Goal: Download file/media

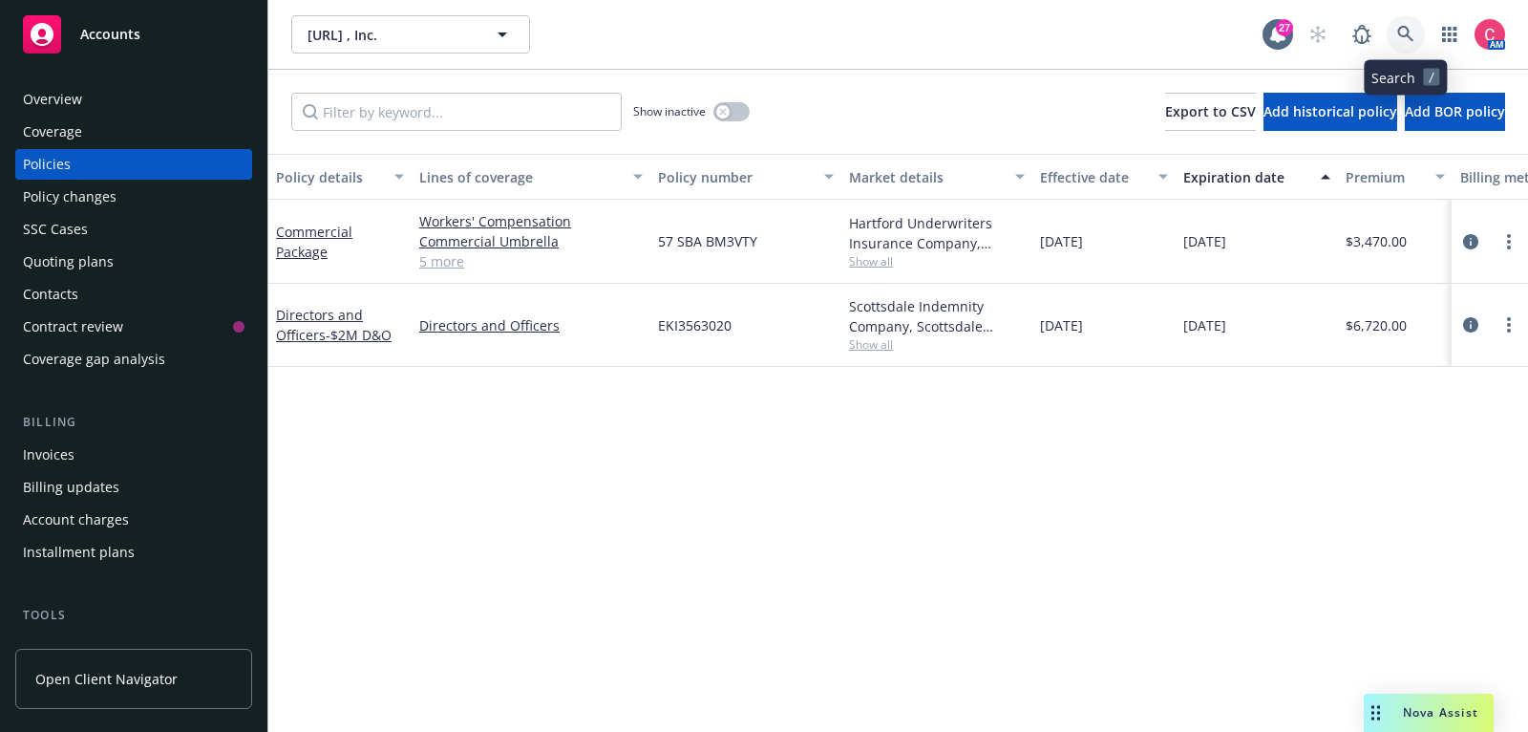
click at [1399, 42] on icon at bounding box center [1405, 34] width 17 height 17
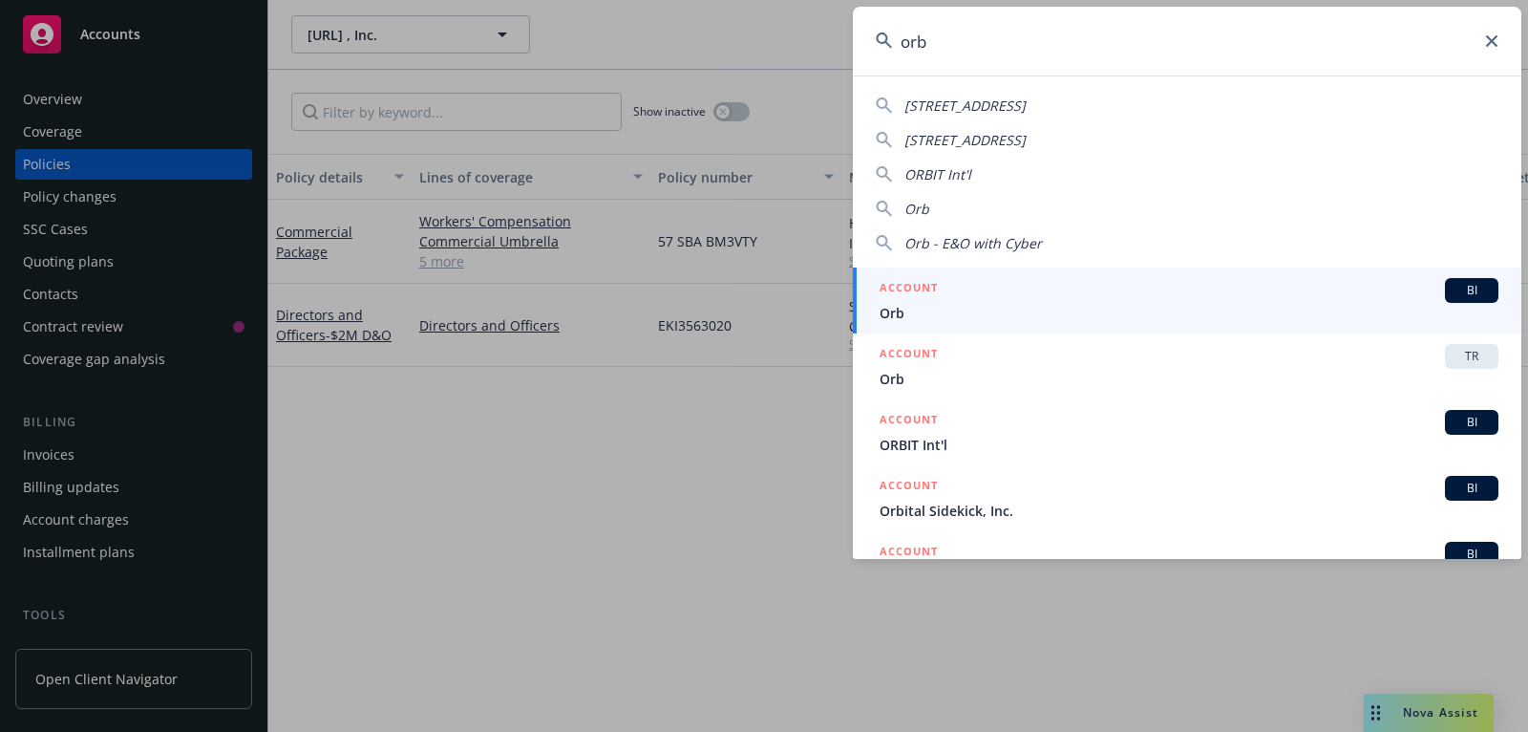
type input "orb"
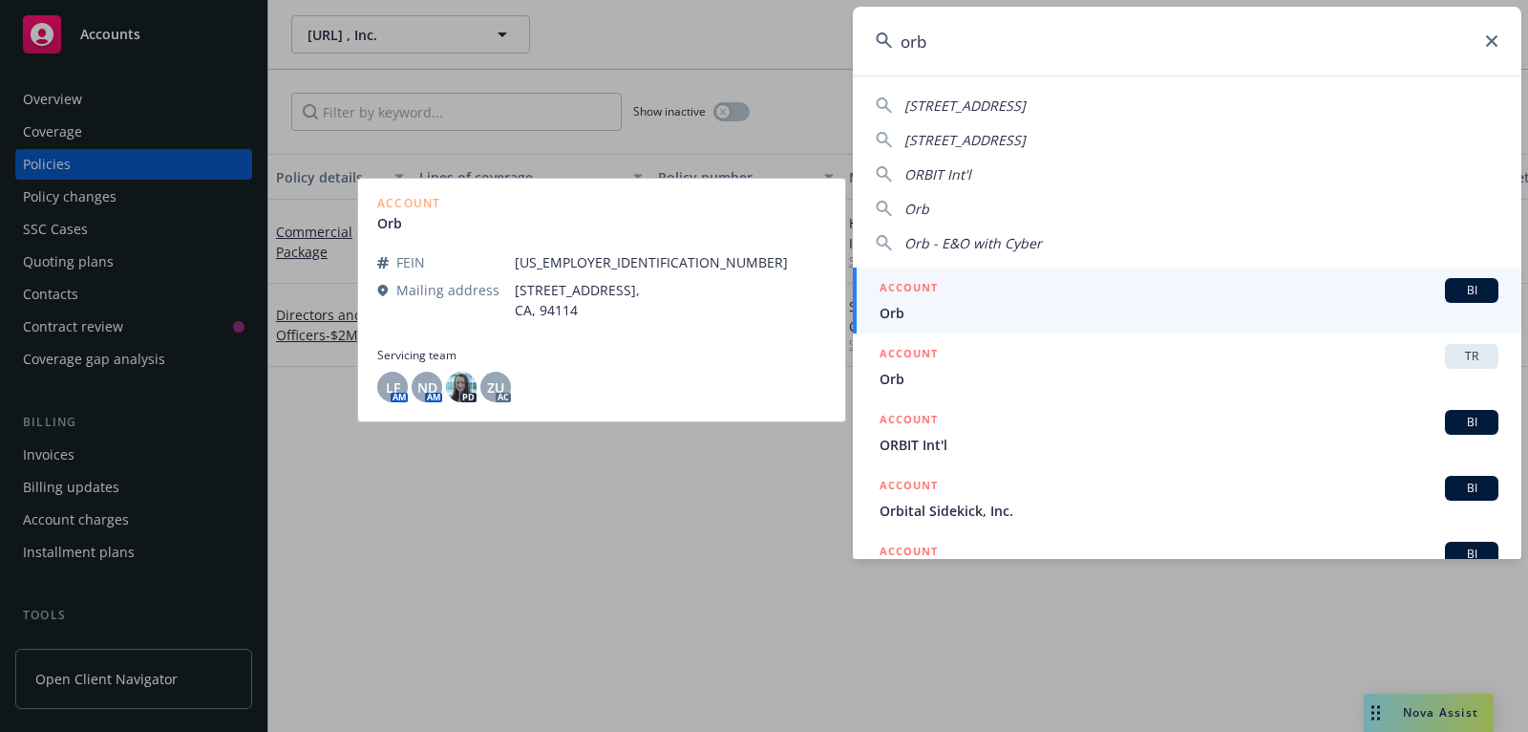
click at [1208, 303] on span "Orb" at bounding box center [1189, 313] width 619 height 20
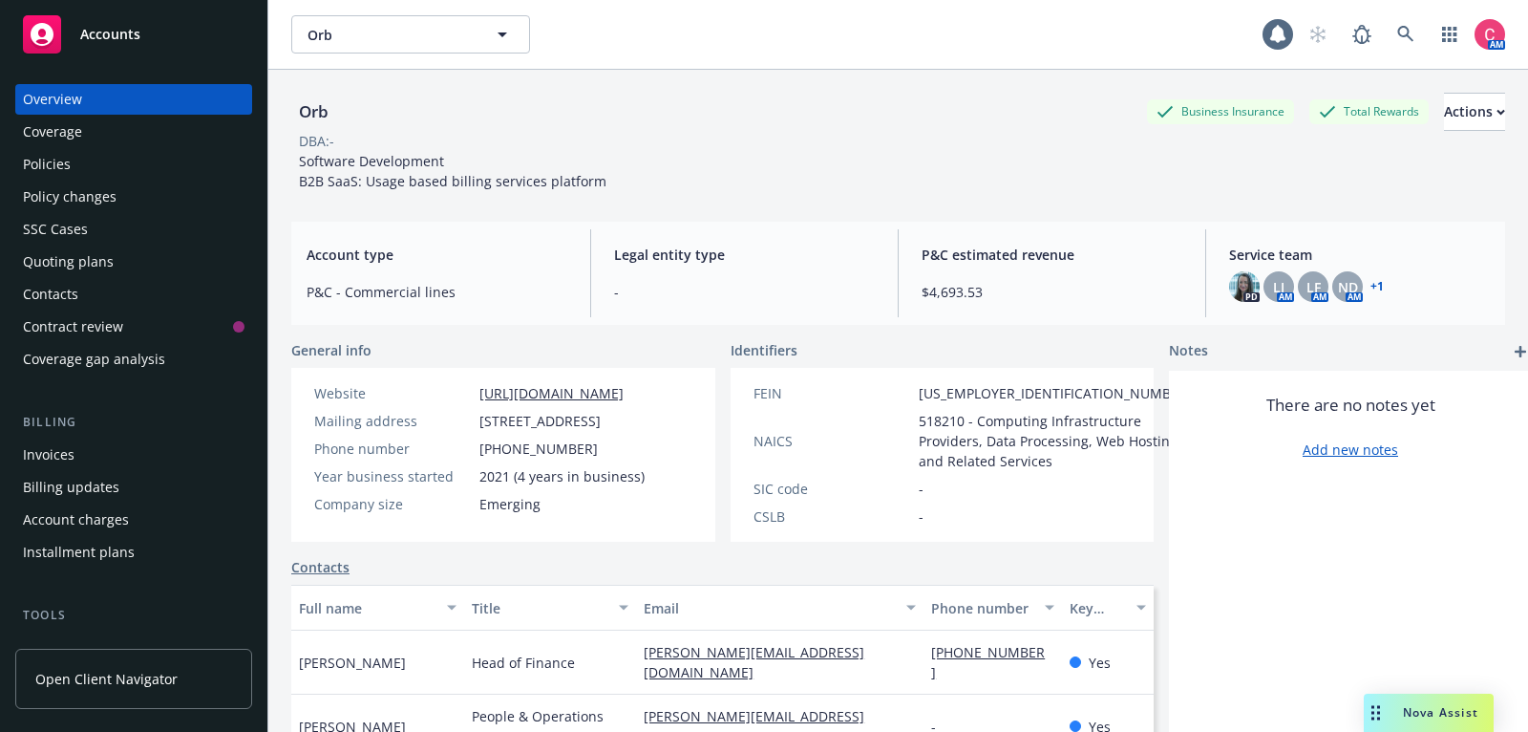
click at [143, 163] on div "Policies" at bounding box center [134, 164] width 222 height 31
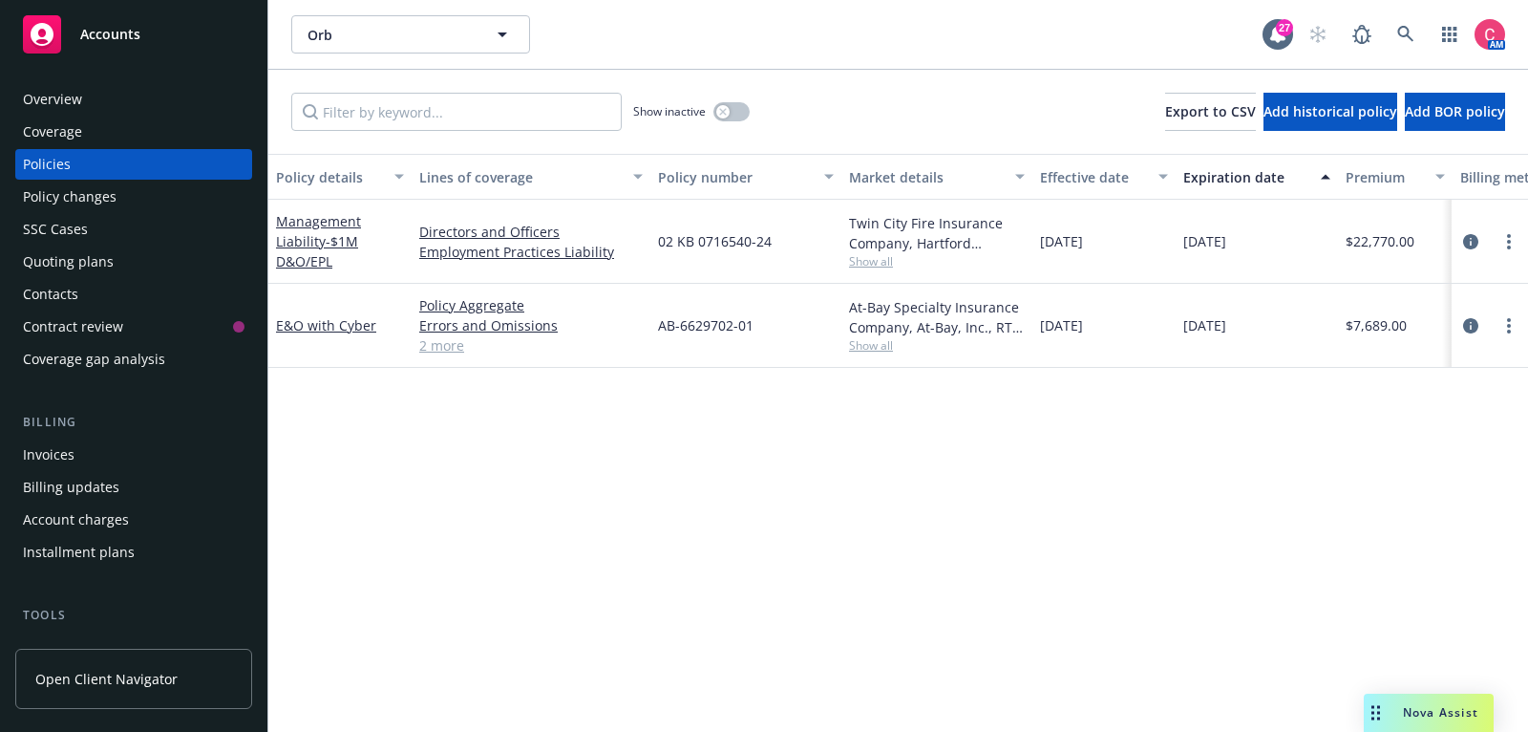
click at [162, 268] on div "Quoting plans" at bounding box center [134, 261] width 222 height 31
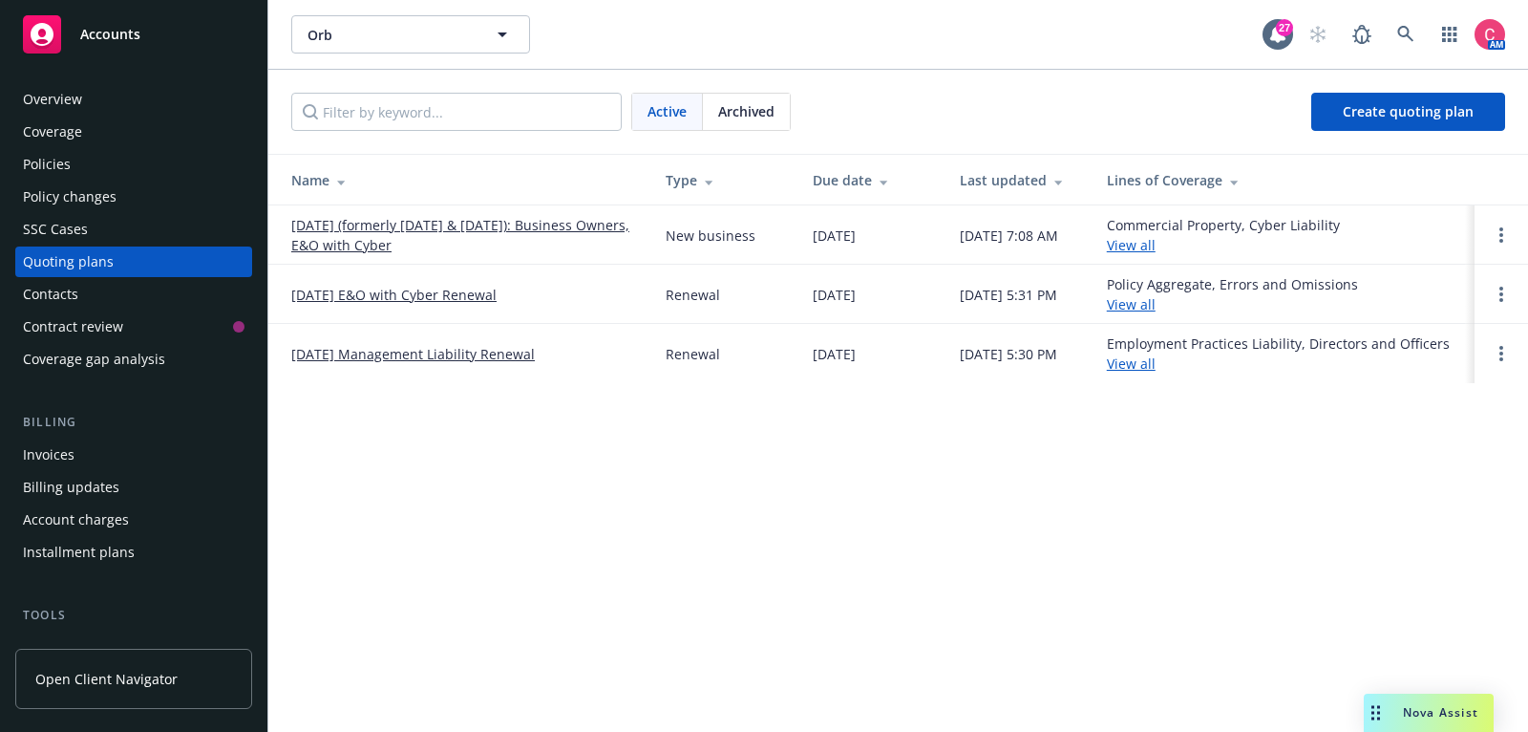
click at [464, 353] on link "[DATE] Management Liability Renewal" at bounding box center [413, 354] width 244 height 20
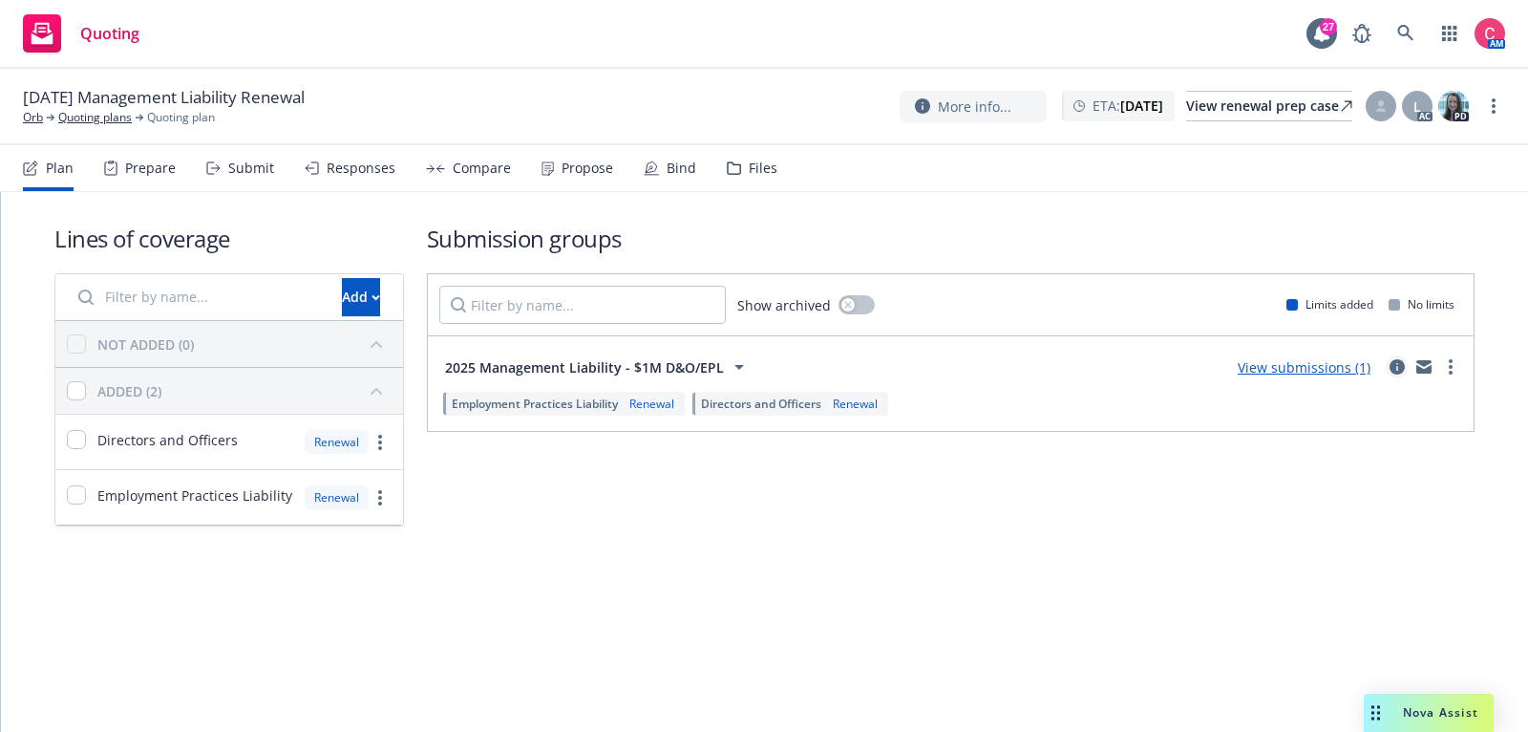
click at [1404, 364] on icon "circleInformation" at bounding box center [1397, 366] width 15 height 15
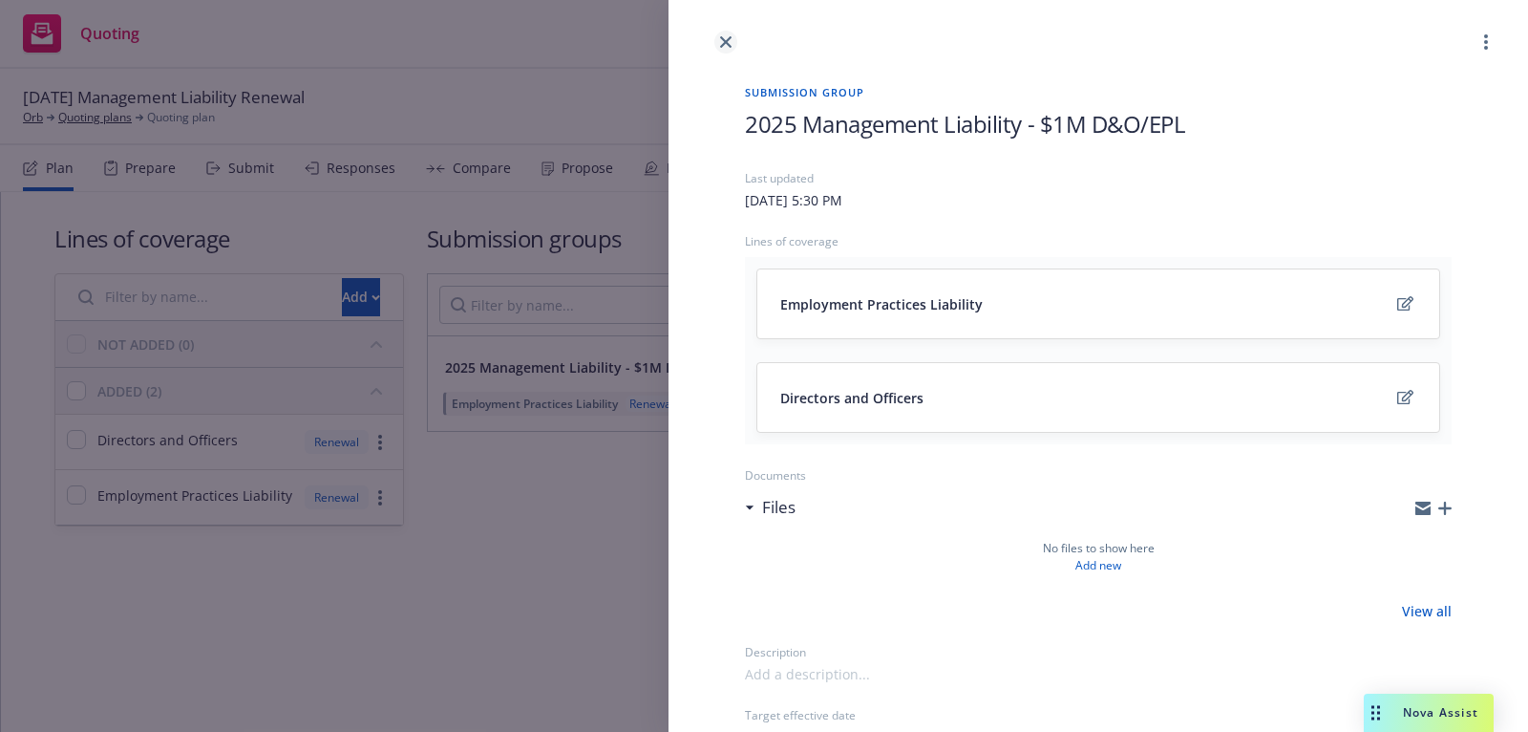
click at [734, 45] on link "close" at bounding box center [725, 42] width 23 height 23
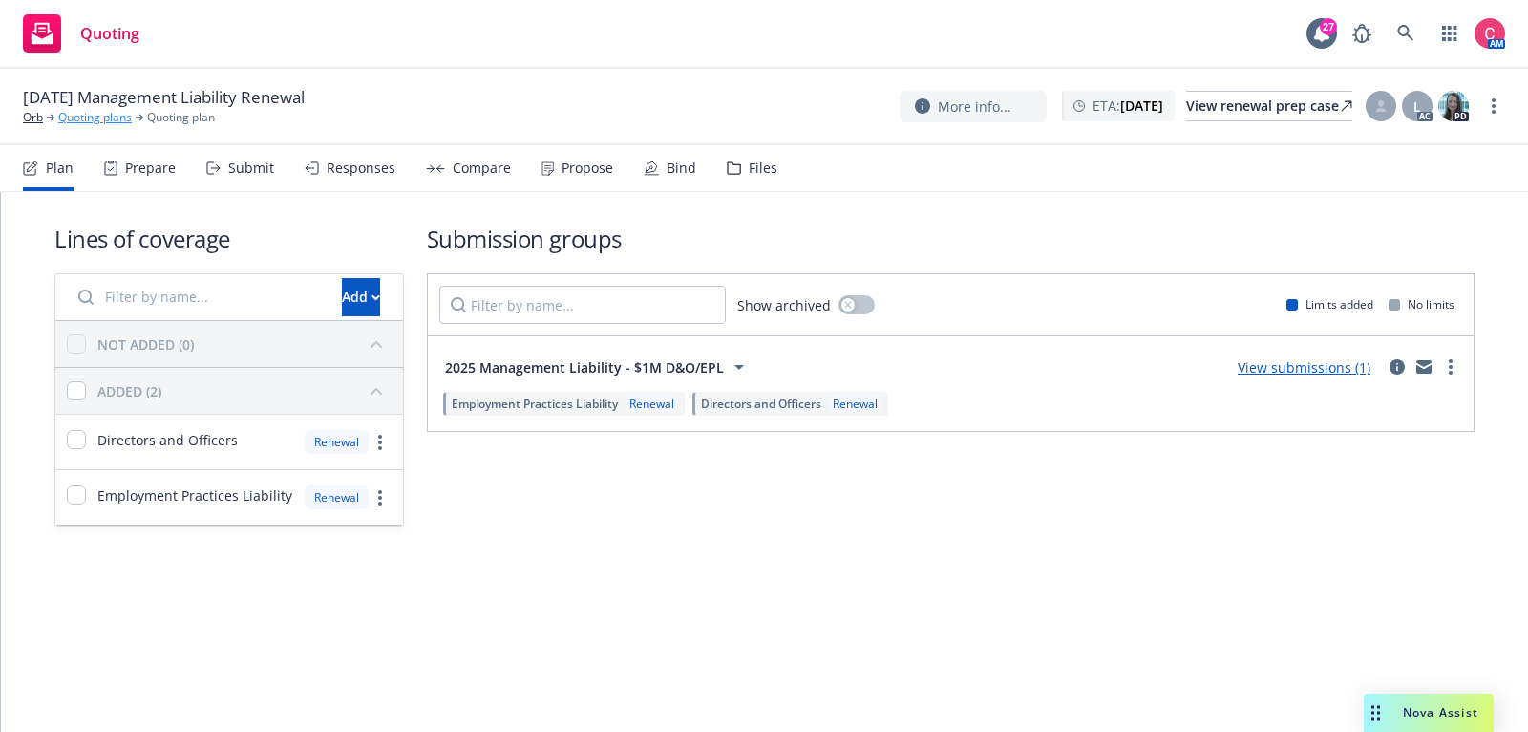
click at [89, 115] on link "Quoting plans" at bounding box center [95, 117] width 74 height 17
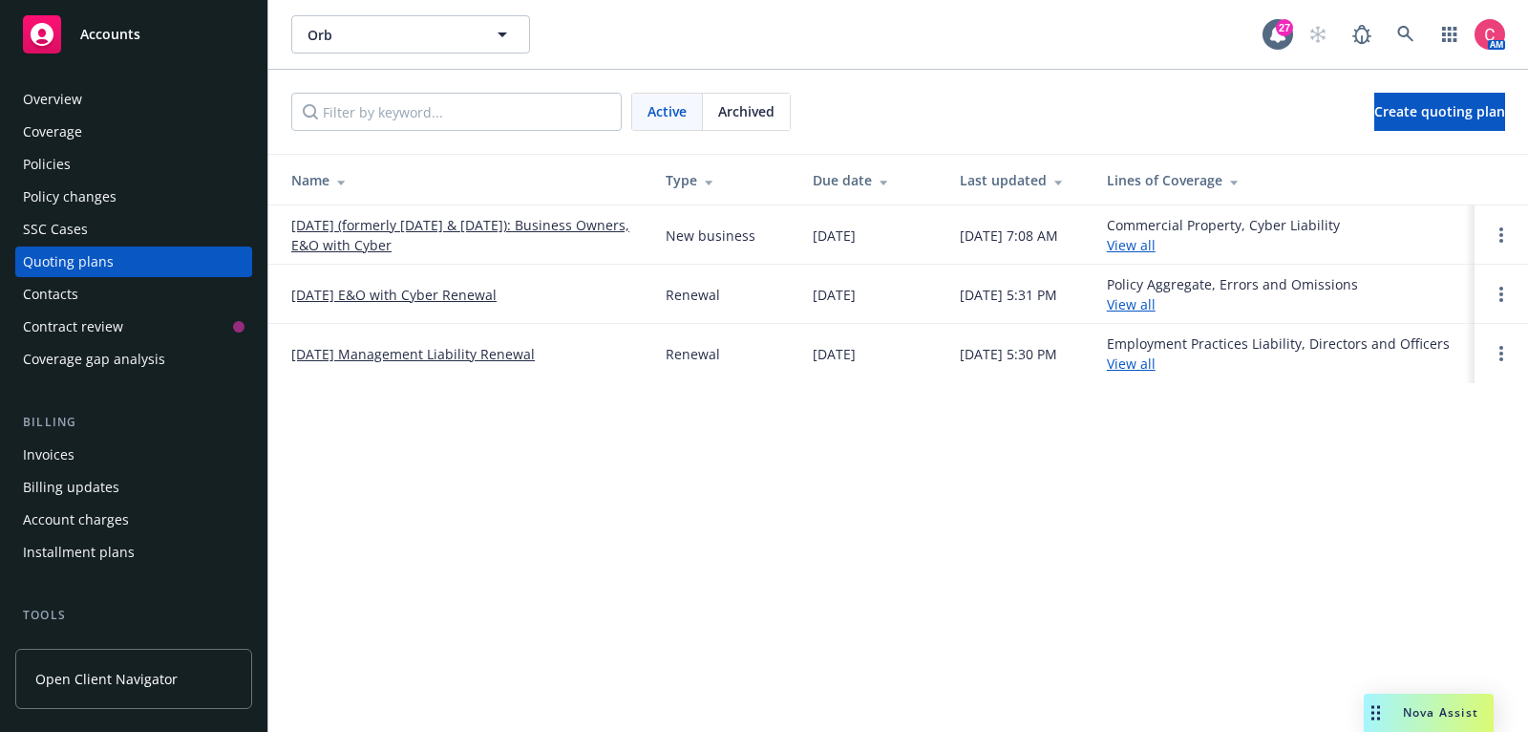
click at [114, 172] on div "Policies" at bounding box center [134, 164] width 222 height 31
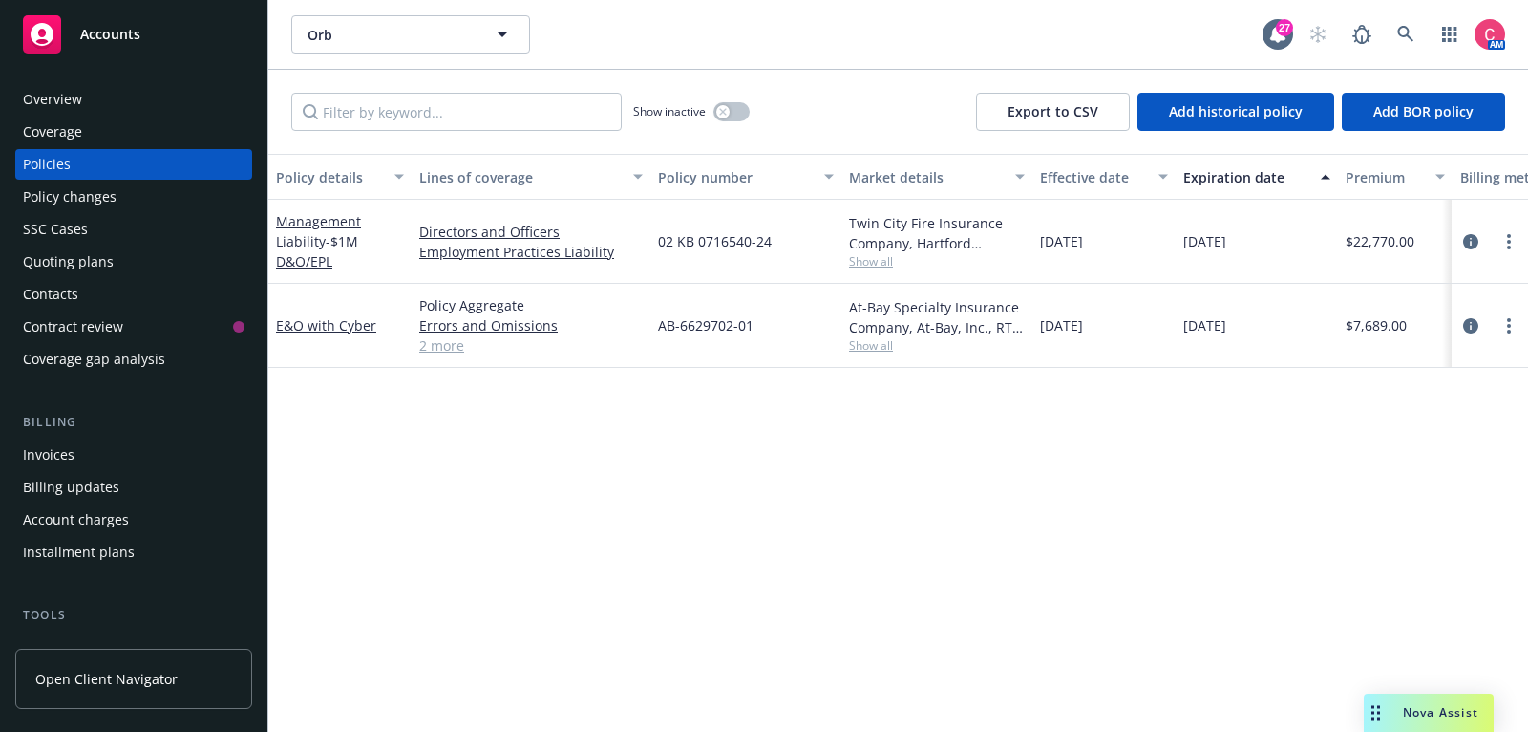
click at [867, 258] on span "Show all" at bounding box center [937, 261] width 176 height 16
click at [465, 518] on div "Policy details Lines of coverage Policy number Market details Effective date Ex…" at bounding box center [898, 443] width 1260 height 579
click at [97, 256] on div "Quoting plans" at bounding box center [68, 261] width 91 height 31
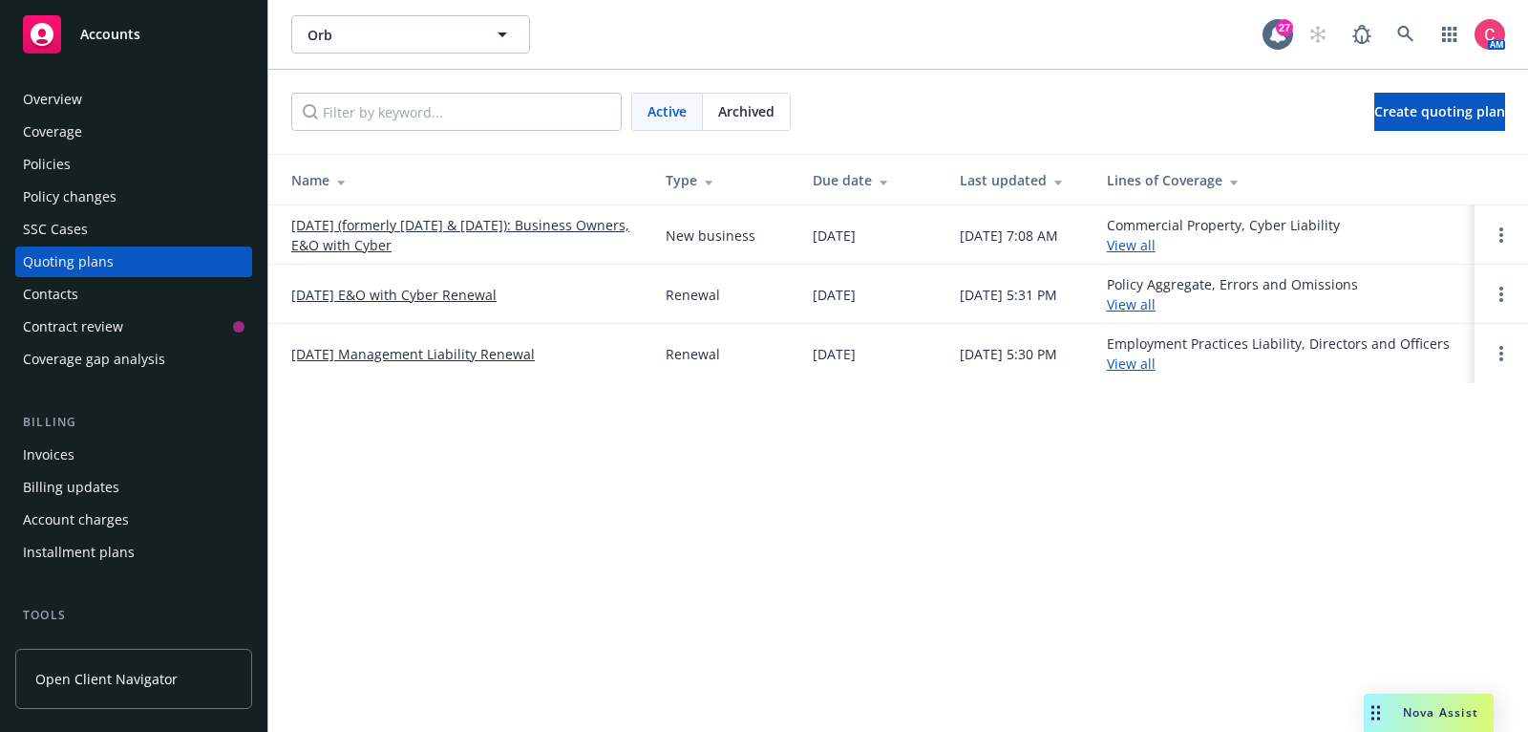
click at [602, 215] on link "9/5/2025 (formerly 5/28/2025 & 12/09/2024): Business Owners, E&O with Cyber" at bounding box center [463, 235] width 344 height 40
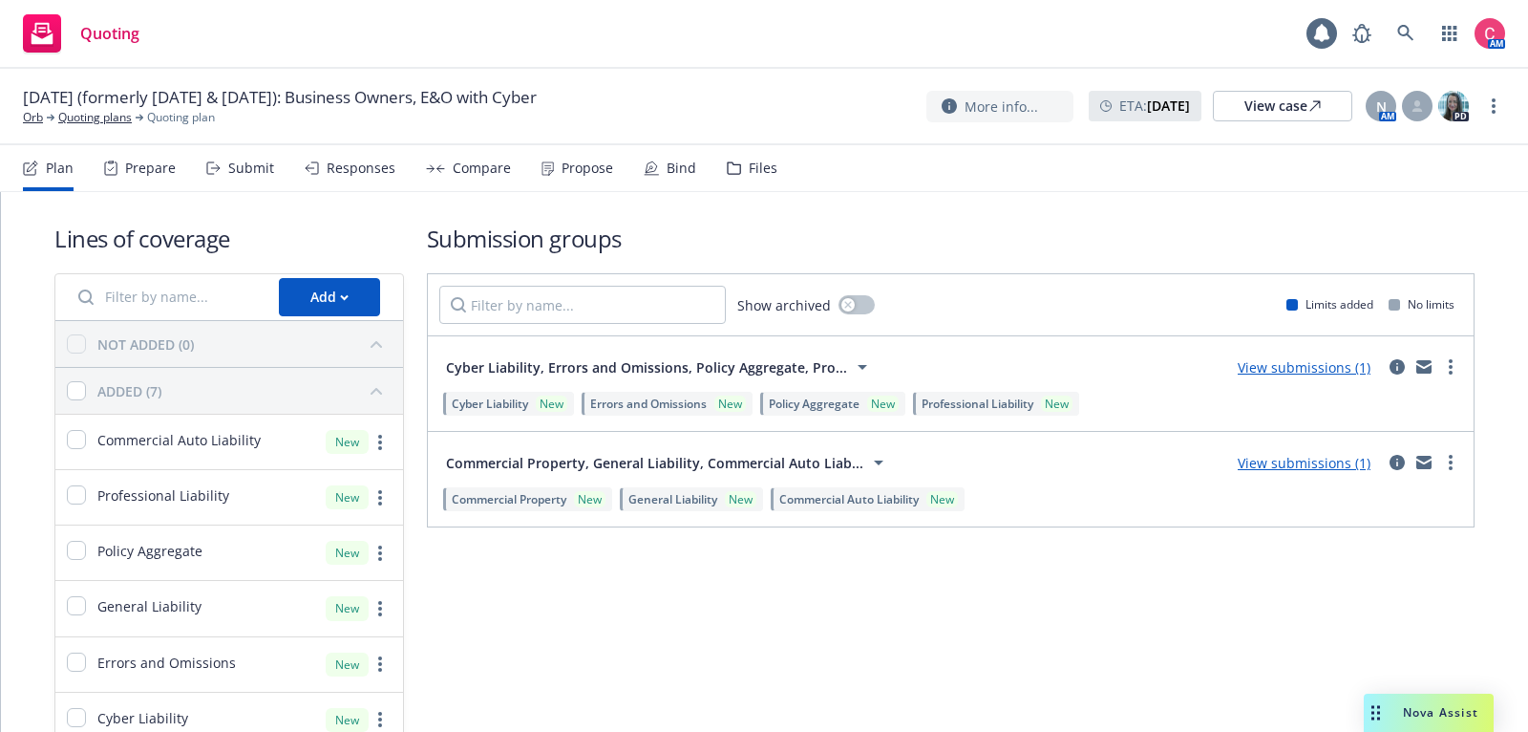
click at [764, 170] on div "Files" at bounding box center [763, 167] width 29 height 15
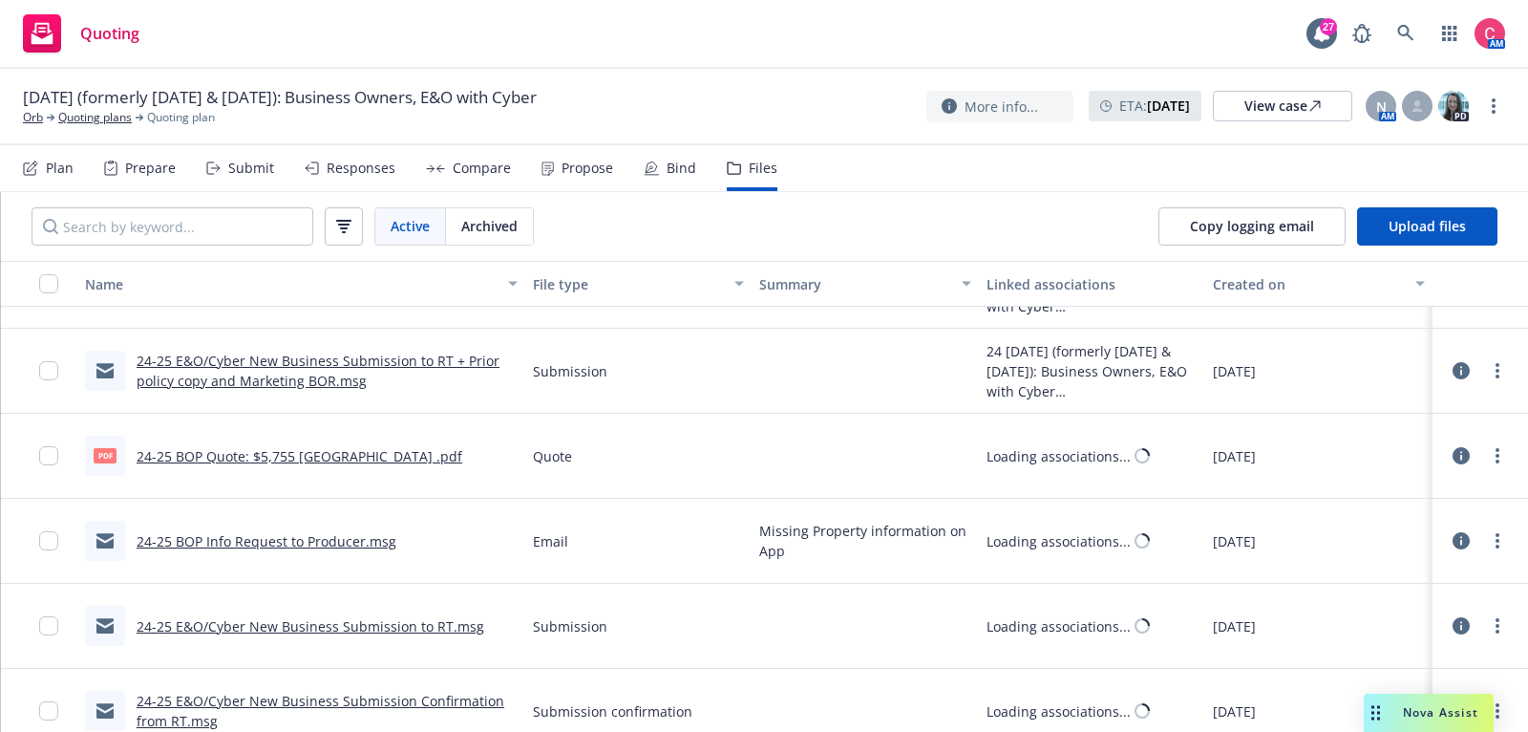
scroll to position [2435, 0]
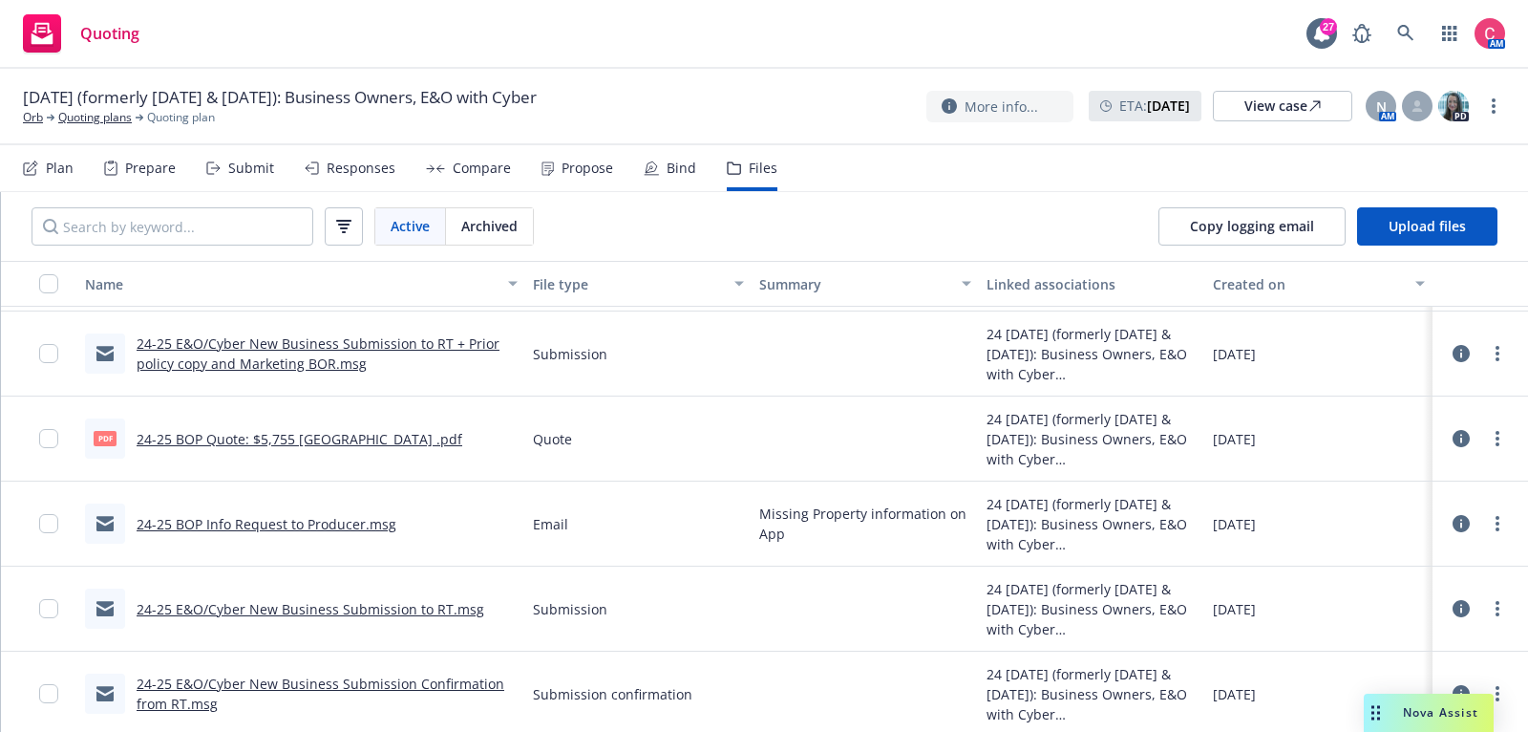
click at [338, 611] on link "24-25 E&O/Cyber New Business Submission to RT.msg" at bounding box center [311, 609] width 348 height 18
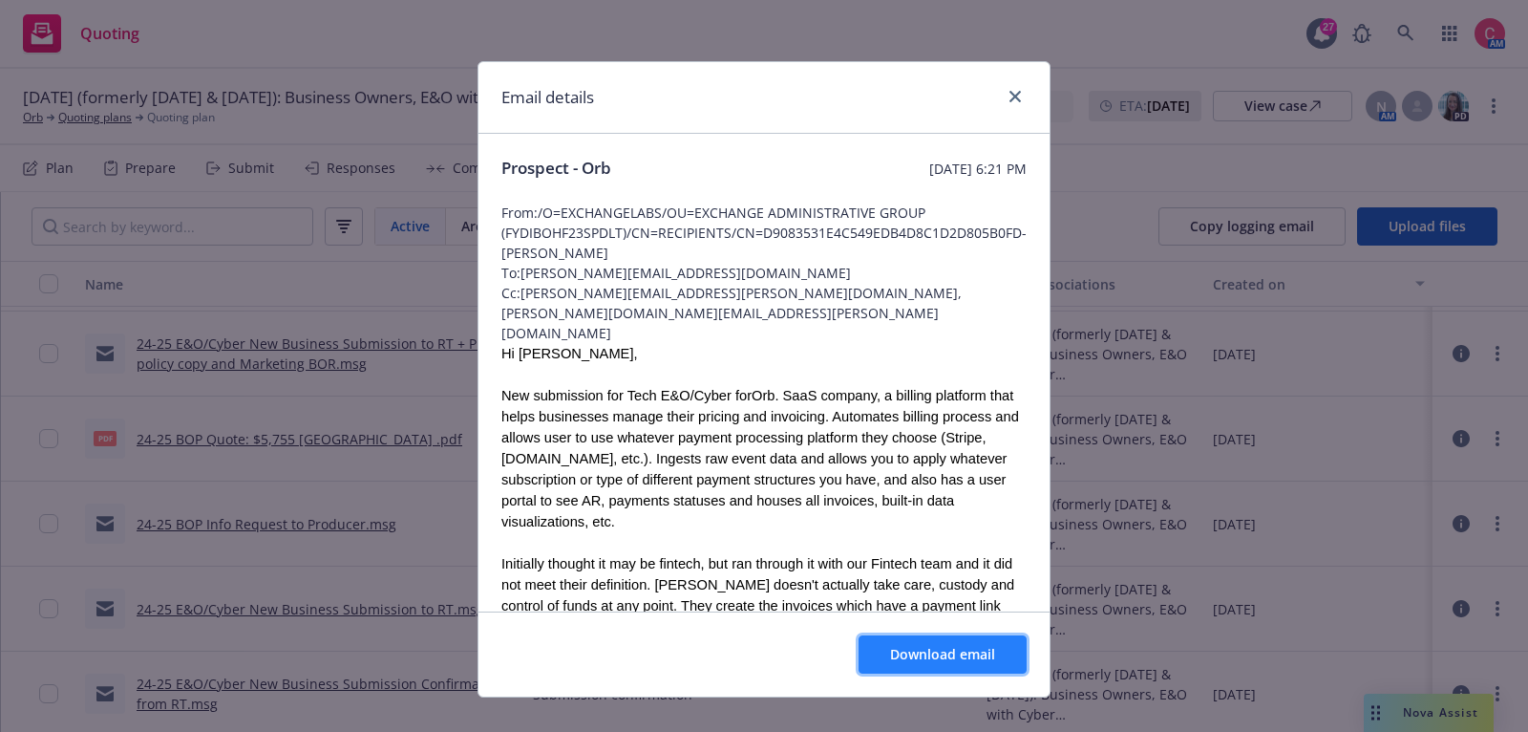
click at [972, 652] on span "Download email" at bounding box center [942, 654] width 105 height 18
